Goal: Information Seeking & Learning: Understand process/instructions

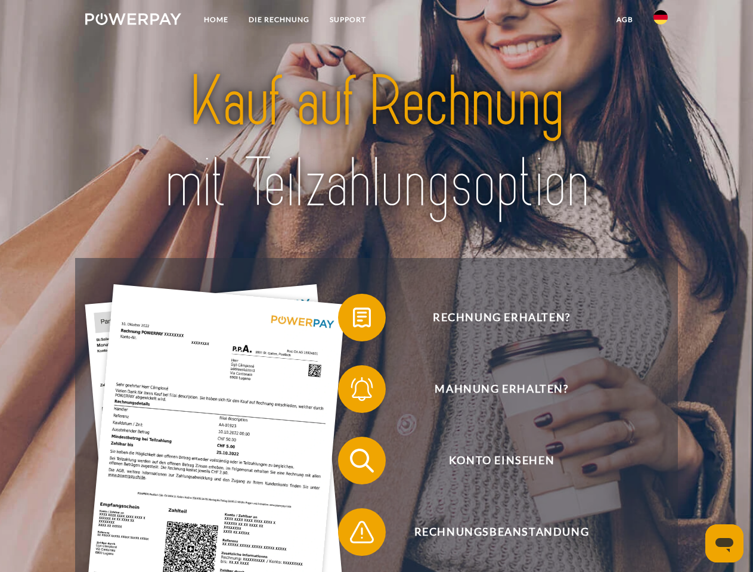
click at [133, 21] on img at bounding box center [133, 19] width 96 height 12
click at [661, 21] on img at bounding box center [660, 17] width 14 height 14
click at [624, 20] on link "agb" at bounding box center [624, 19] width 37 height 21
click at [353, 320] on span at bounding box center [344, 318] width 60 height 60
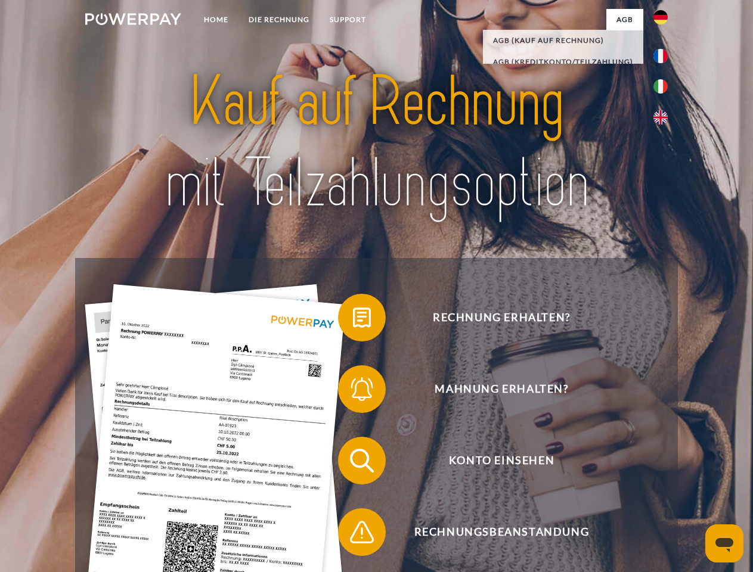
click at [353, 392] on span at bounding box center [344, 390] width 60 height 60
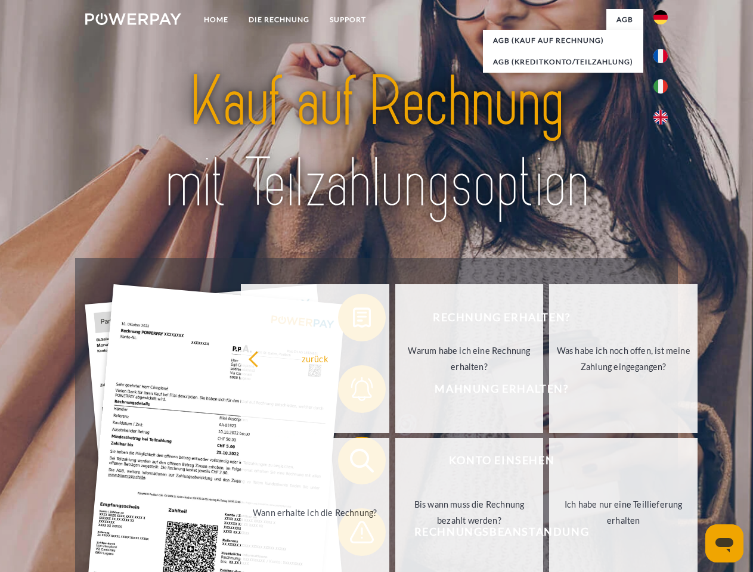
click at [395, 463] on link "Bis wann muss die Rechnung bezahlt werden?" at bounding box center [469, 512] width 148 height 149
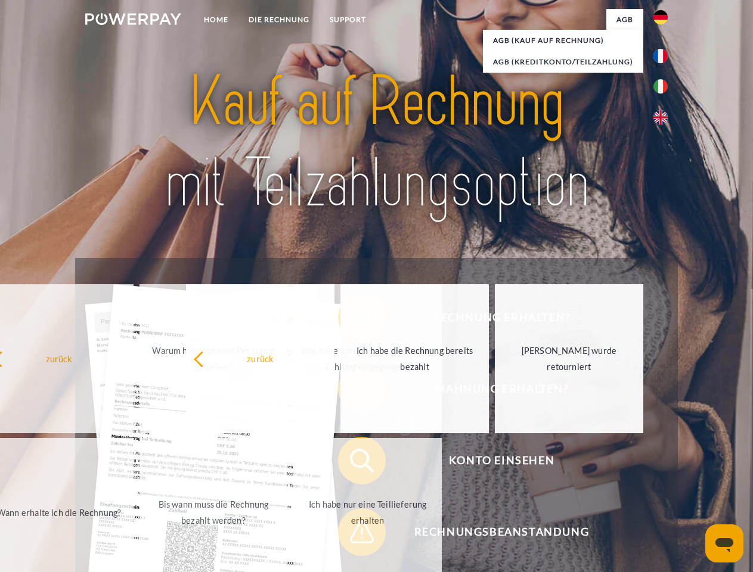
click at [353, 535] on span at bounding box center [344, 533] width 60 height 60
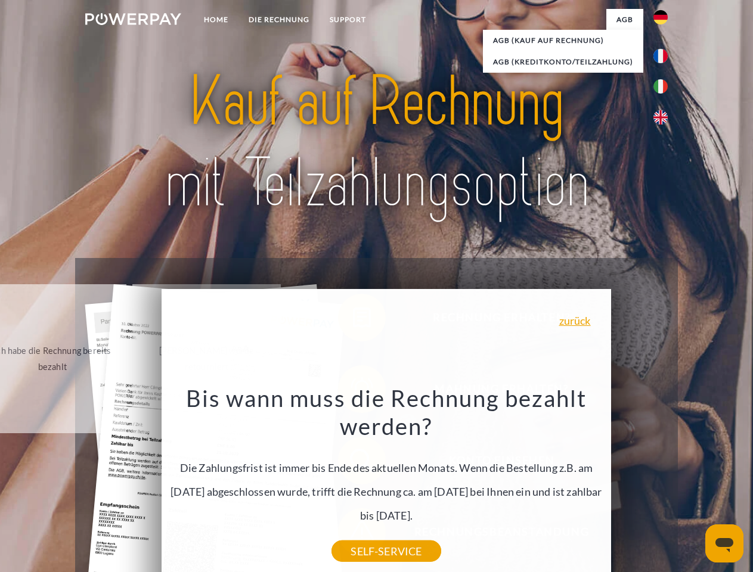
click at [724, 544] on icon "Messaging-Fenster öffnen" at bounding box center [724, 545] width 18 height 14
